Goal: Information Seeking & Learning: Learn about a topic

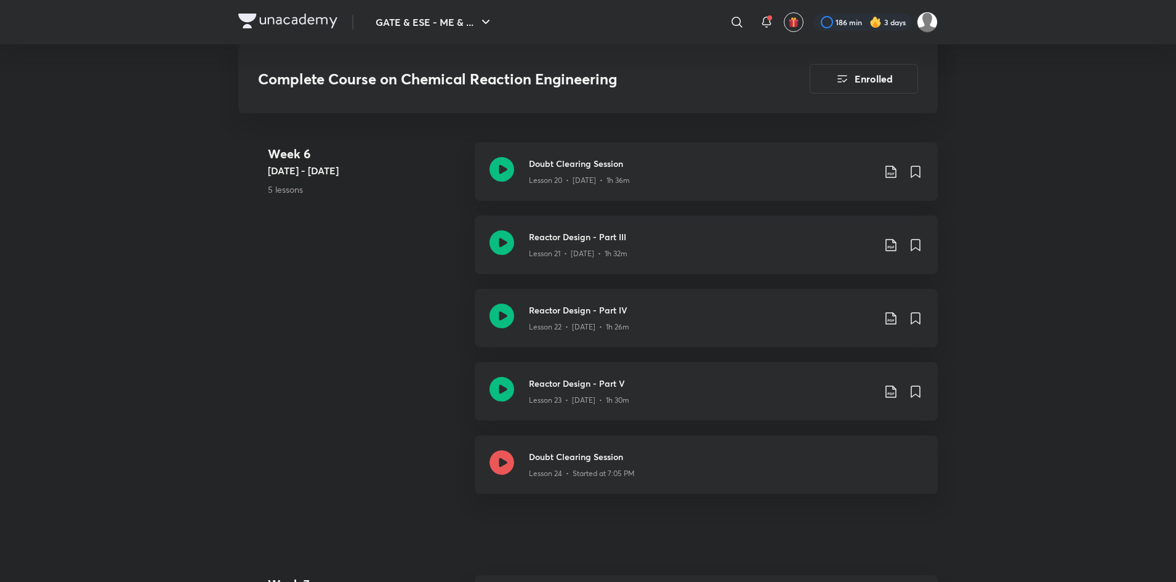
scroll to position [2519, 0]
click at [749, 460] on h3 "Doubt Clearing Session" at bounding box center [726, 457] width 394 height 13
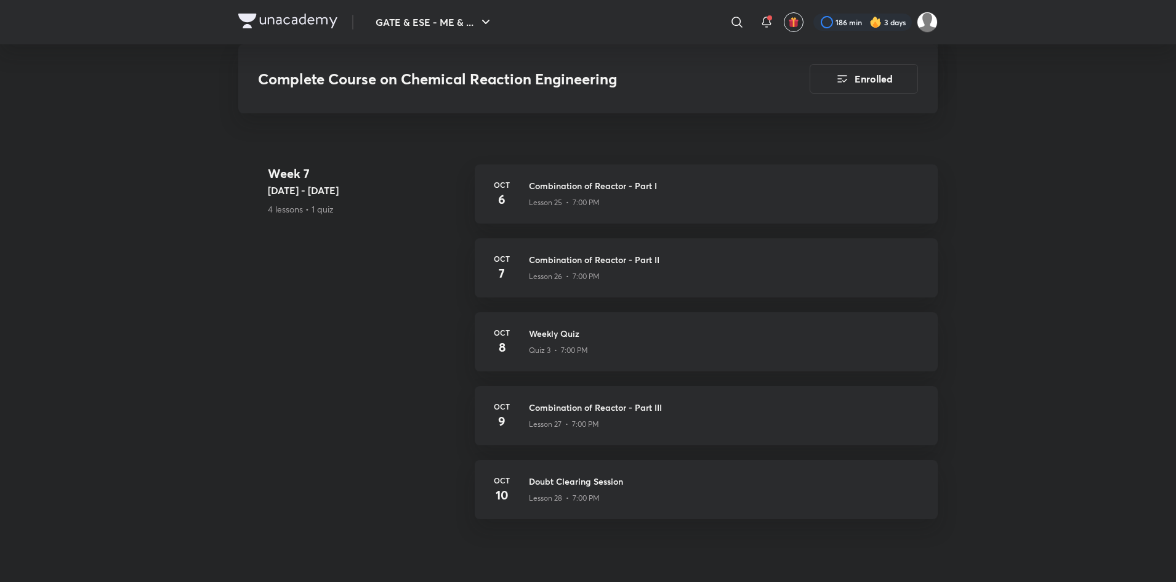
scroll to position [2938, 0]
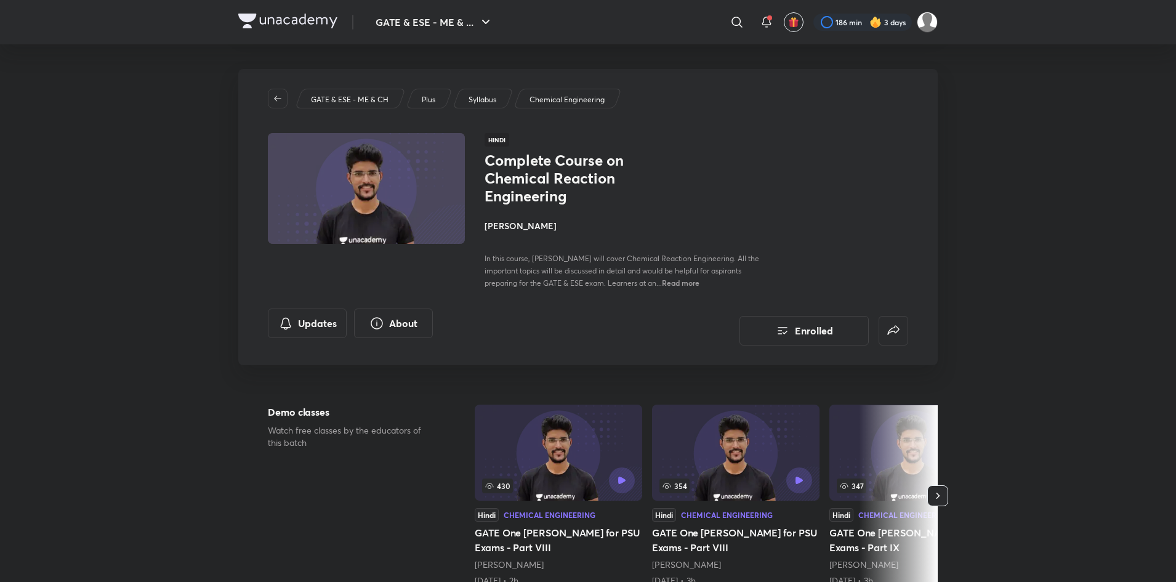
scroll to position [2938, 0]
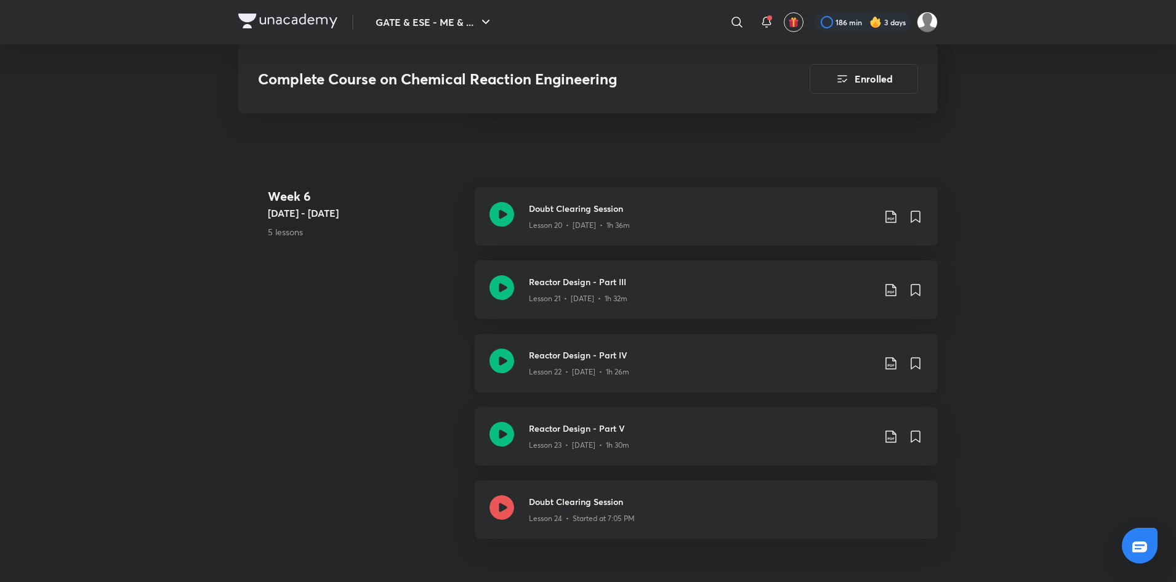
scroll to position [2474, 0]
click at [771, 351] on h3 "Reactor Design - Part IV" at bounding box center [701, 355] width 345 height 13
